Goal: Obtain resource: Obtain resource

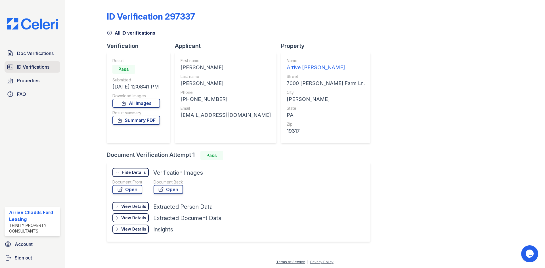
click at [38, 66] on span "ID Verifications" at bounding box center [33, 67] width 32 height 7
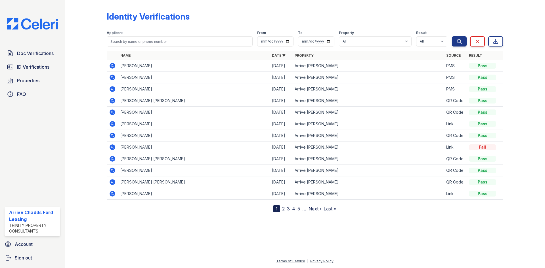
click at [114, 77] on icon at bounding box center [113, 78] width 6 height 6
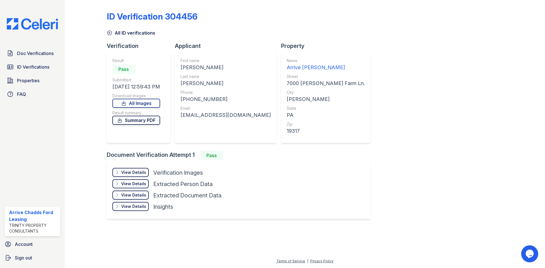
click at [140, 122] on link "Summary PDF" at bounding box center [136, 120] width 48 height 9
click at [134, 170] on div "View Details" at bounding box center [133, 173] width 25 height 6
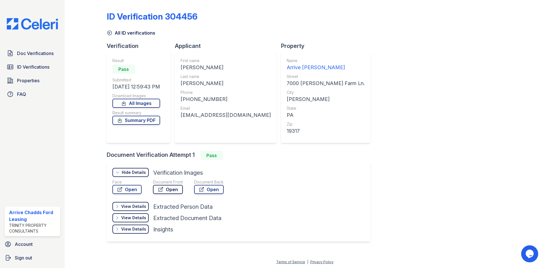
click at [163, 191] on link "Open" at bounding box center [168, 189] width 30 height 9
click at [203, 190] on icon at bounding box center [202, 190] width 6 height 6
click at [12, 66] on icon at bounding box center [10, 67] width 7 height 7
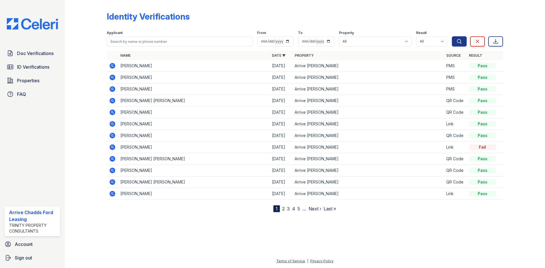
click at [113, 89] on icon at bounding box center [113, 89] width 6 height 6
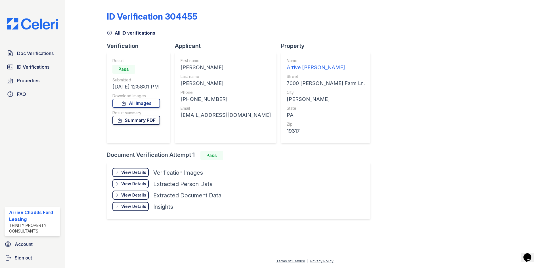
click at [145, 119] on link "Summary PDF" at bounding box center [136, 120] width 48 height 9
click at [129, 174] on div "View Details" at bounding box center [133, 173] width 25 height 6
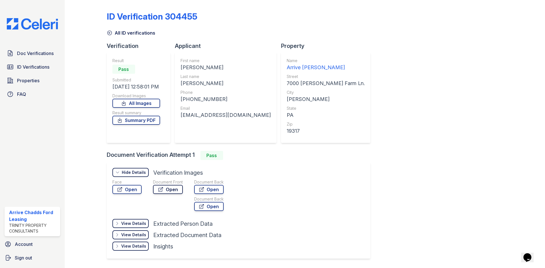
click at [169, 188] on link "Open" at bounding box center [168, 189] width 30 height 9
click at [215, 189] on link "Open" at bounding box center [209, 189] width 30 height 9
